Goal: Transaction & Acquisition: Purchase product/service

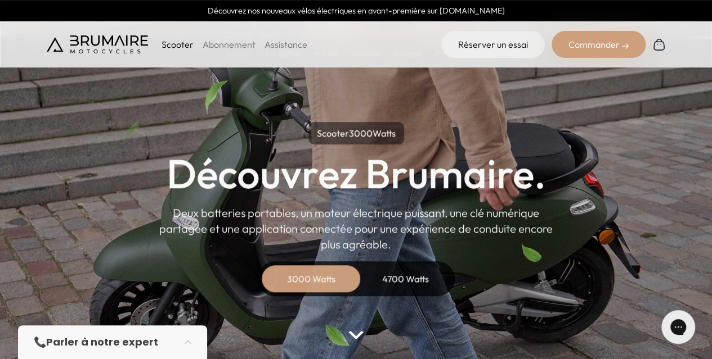
scroll to position [169, 0]
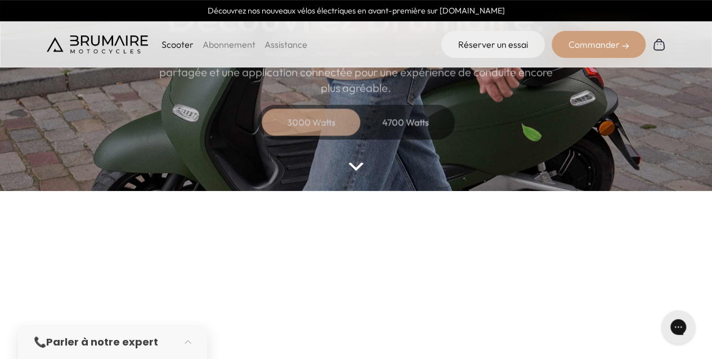
click at [596, 52] on div "Commander" at bounding box center [598, 44] width 94 height 27
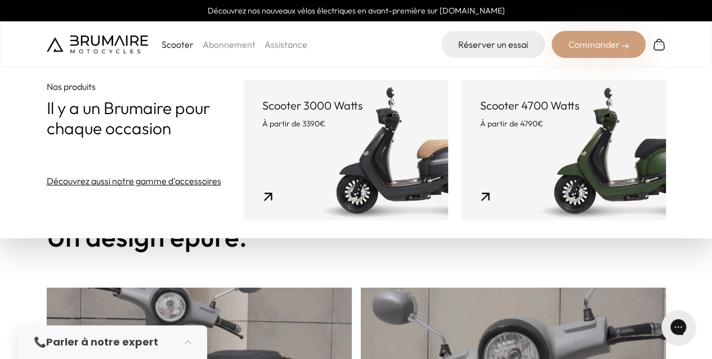
scroll to position [281, 0]
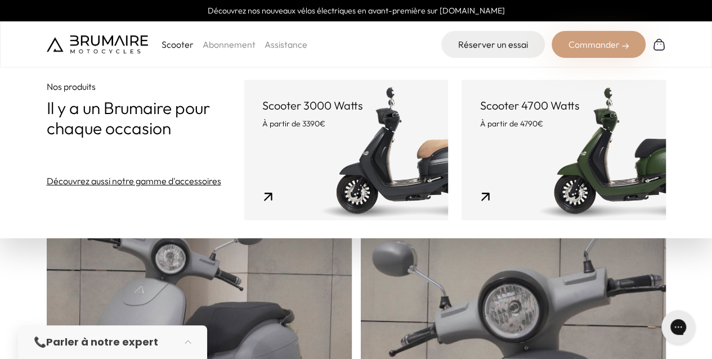
click at [141, 179] on link "Découvrez aussi notre gamme d'accessoires" at bounding box center [134, 181] width 174 height 14
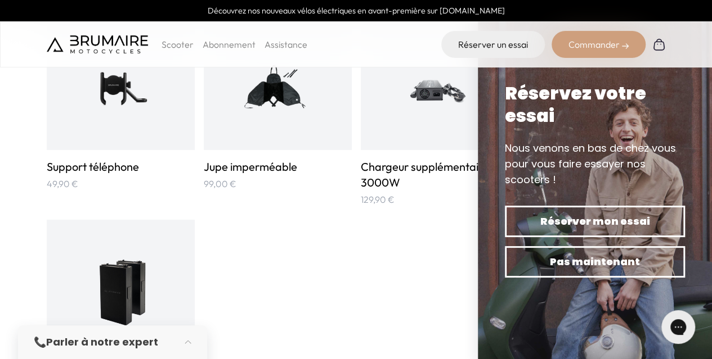
scroll to position [619, 0]
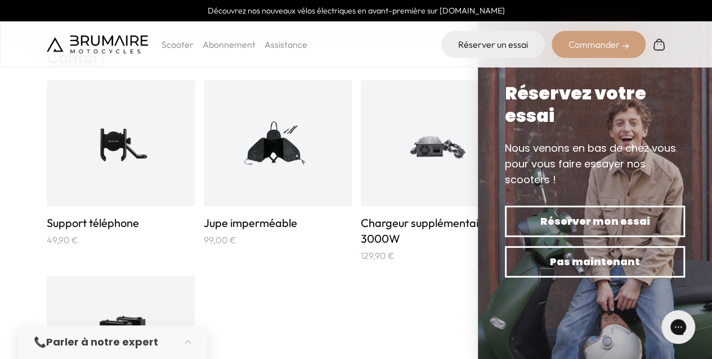
click at [271, 168] on img at bounding box center [277, 143] width 99 height 99
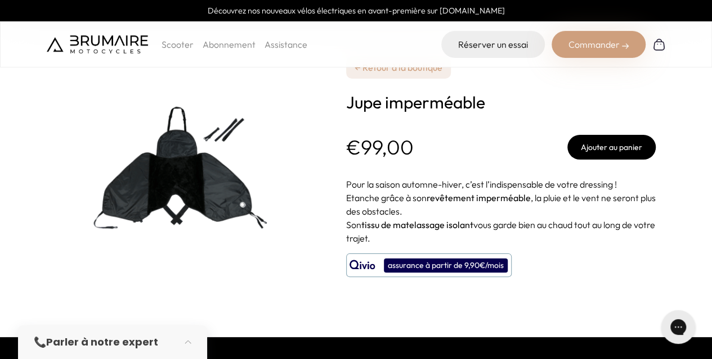
click at [191, 178] on img at bounding box center [187, 168] width 281 height 281
